Goal: Task Accomplishment & Management: Manage account settings

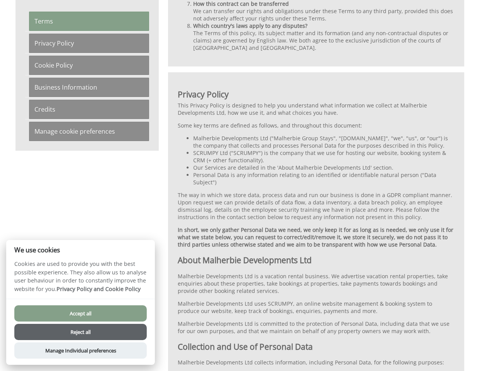
click at [244, 255] on h2 "About Malherbie Developments Ltd" at bounding box center [316, 260] width 277 height 11
click at [89, 132] on link "Manage cookie preferences" at bounding box center [89, 131] width 120 height 19
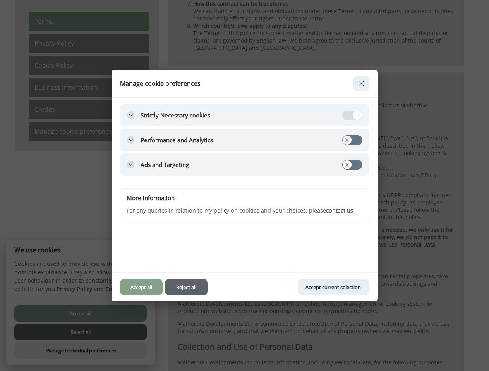
click at [80, 314] on button "Accept all" at bounding box center [80, 314] width 132 height 16
checkbox input "true"
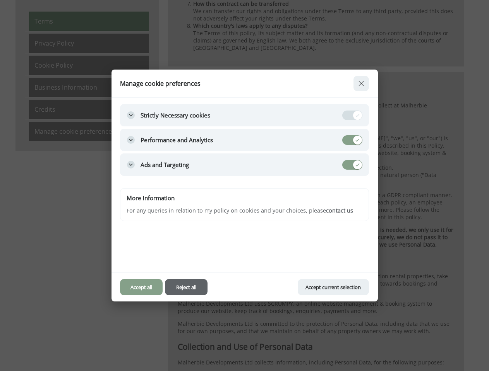
click at [80, 334] on button "Reject all" at bounding box center [80, 342] width 132 height 16
checkbox input "false"
click at [80, 351] on div at bounding box center [244, 185] width 489 height 371
